Goal: Information Seeking & Learning: Understand process/instructions

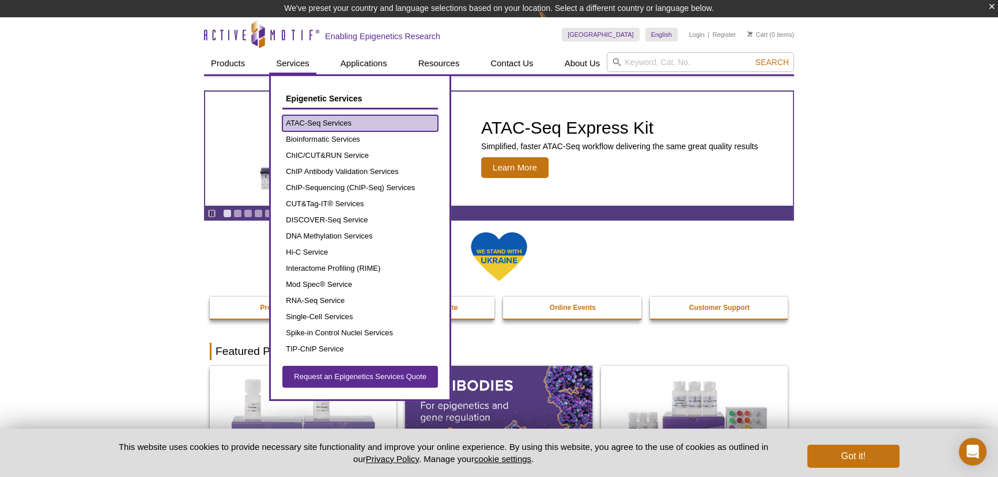
click at [301, 120] on link "ATAC-Seq Services" at bounding box center [360, 123] width 156 height 16
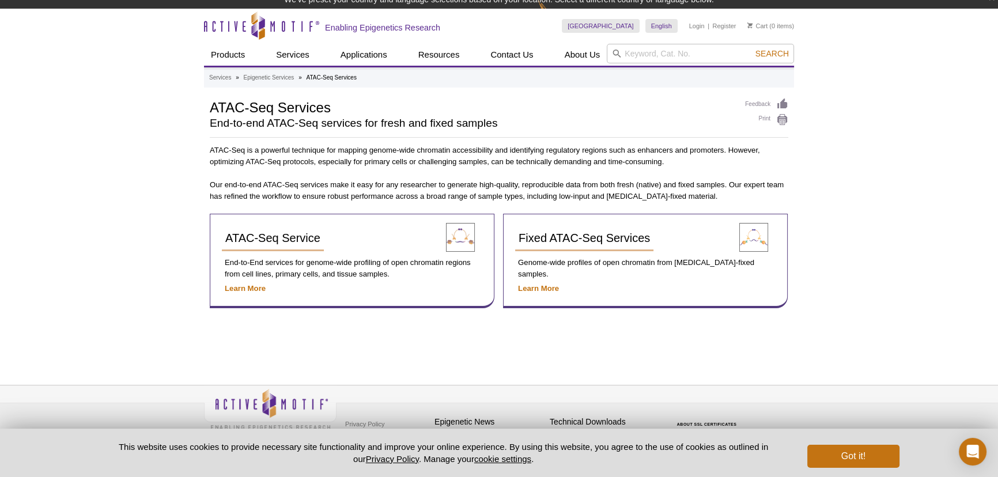
scroll to position [17, 0]
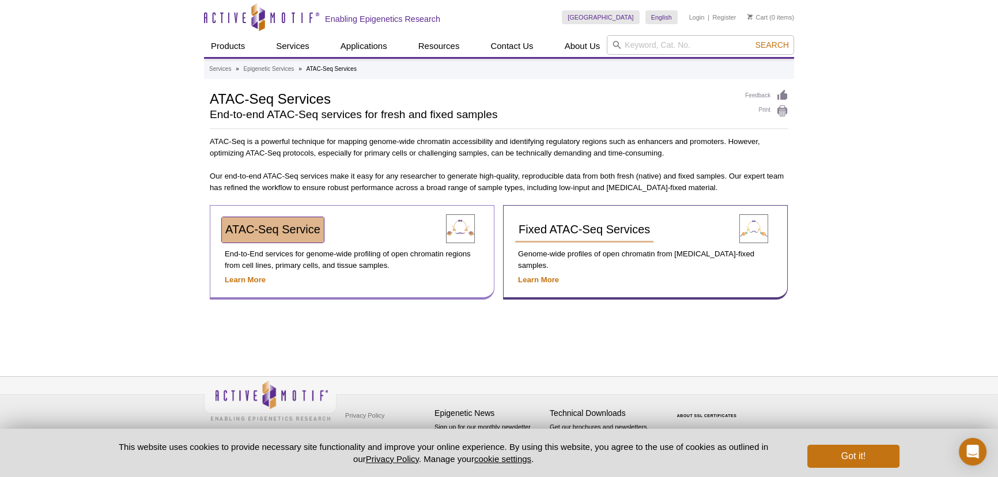
click at [260, 229] on span "ATAC-Seq Service" at bounding box center [272, 229] width 95 height 13
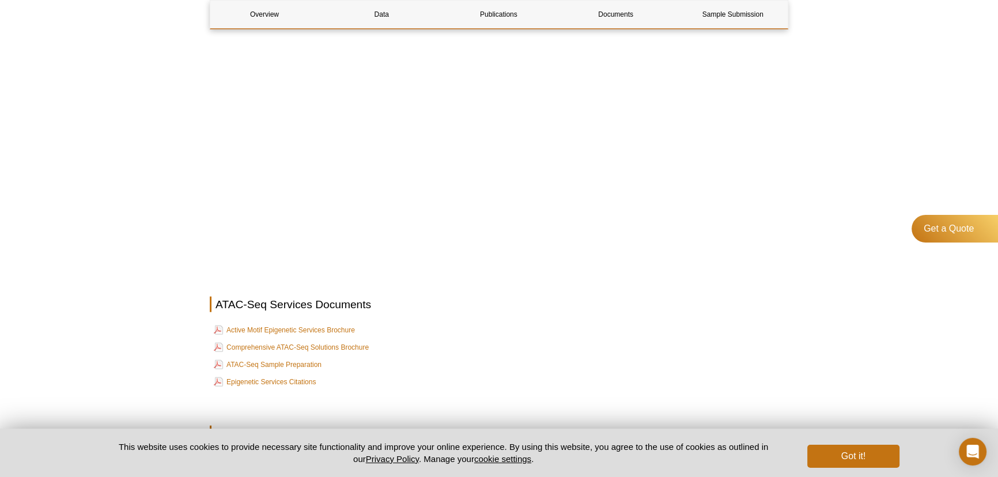
scroll to position [3516, 0]
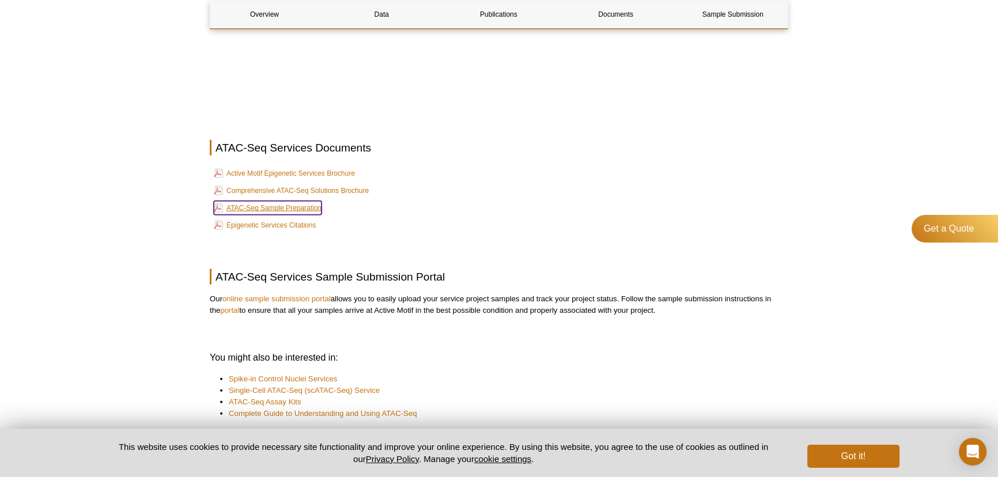
click at [256, 210] on link "ATAC-Seq Sample Preparation" at bounding box center [268, 208] width 108 height 14
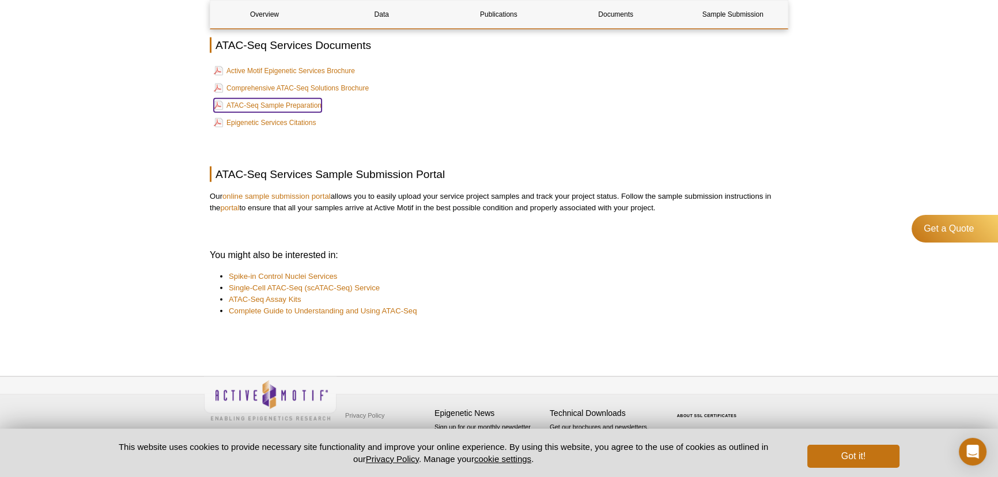
scroll to position [3620, 0]
click at [277, 195] on link "online sample submission portal" at bounding box center [276, 196] width 108 height 9
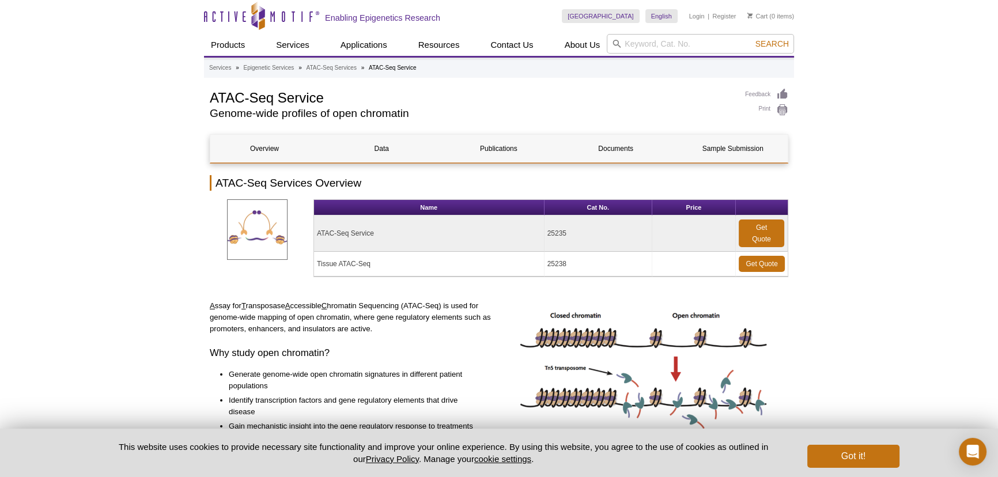
scroll to position [0, 0]
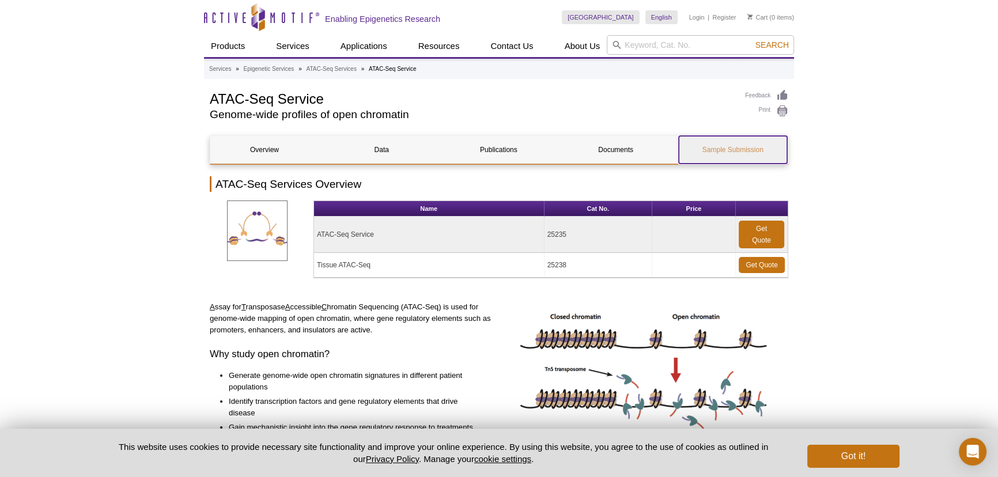
click at [747, 154] on link "Sample Submission" at bounding box center [733, 150] width 108 height 28
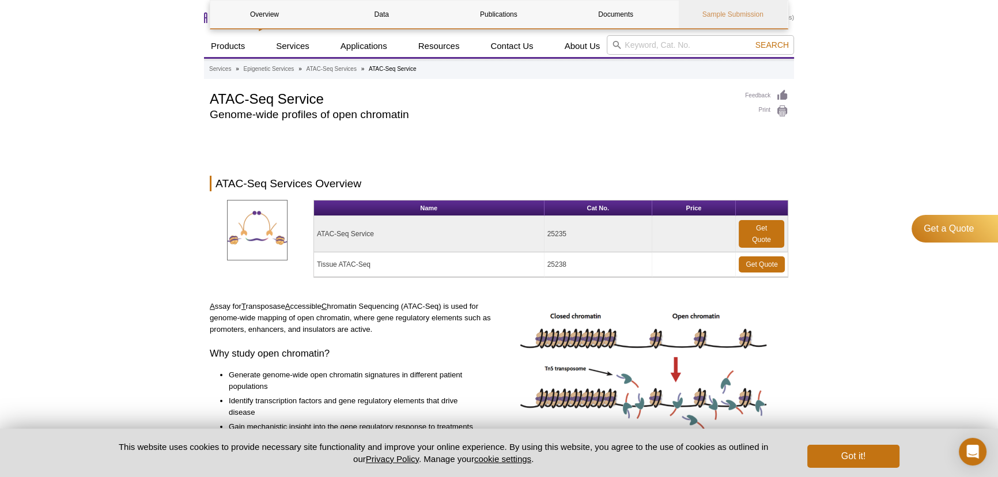
scroll to position [3620, 0]
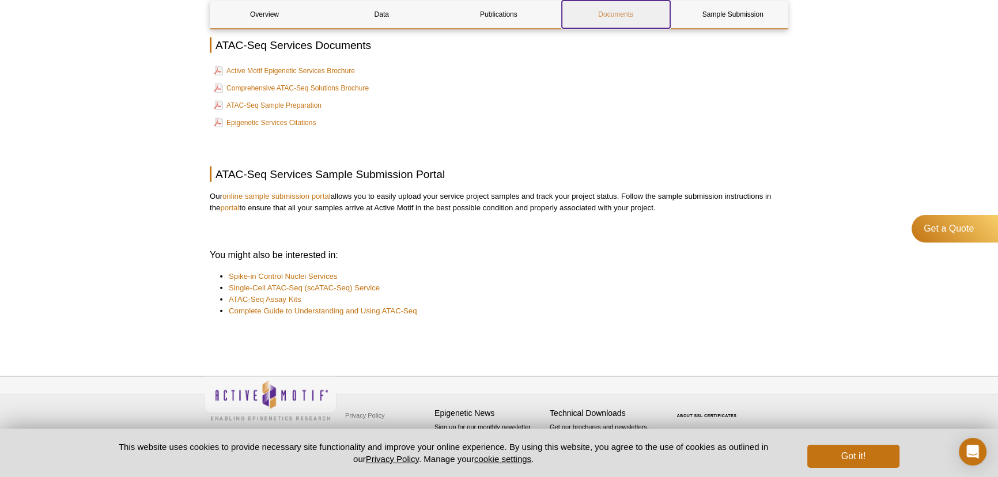
click at [617, 16] on link "Documents" at bounding box center [616, 15] width 108 height 28
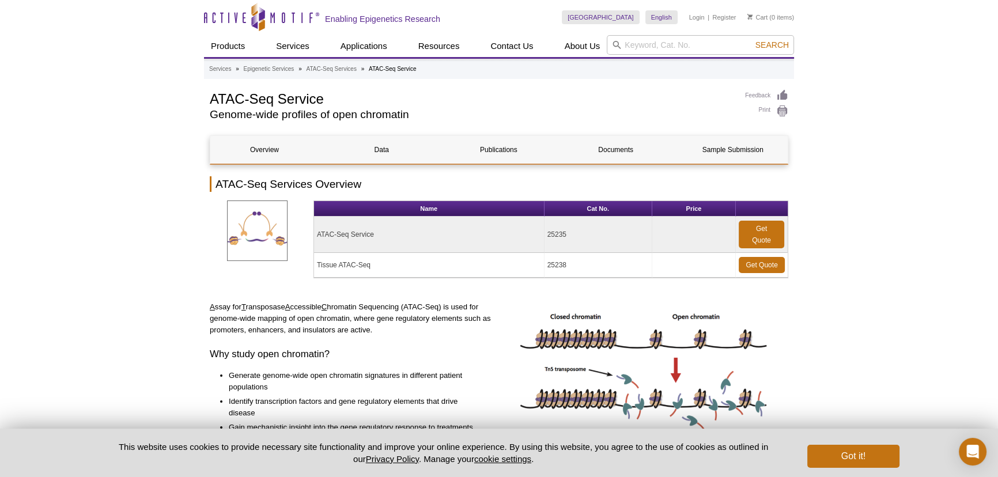
drag, startPoint x: 379, startPoint y: 263, endPoint x: 316, endPoint y: 264, distance: 62.2
click at [316, 264] on td "Tissue ATAC-Seq" at bounding box center [429, 265] width 230 height 25
